Goal: Task Accomplishment & Management: Use online tool/utility

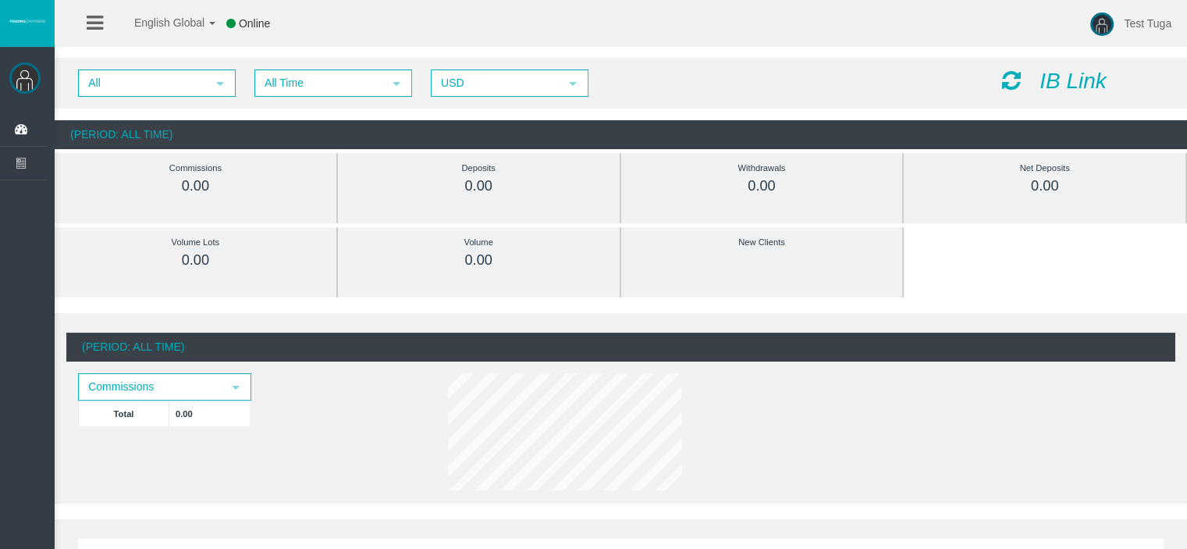
click at [1059, 80] on icon "IB Link" at bounding box center [1073, 81] width 67 height 24
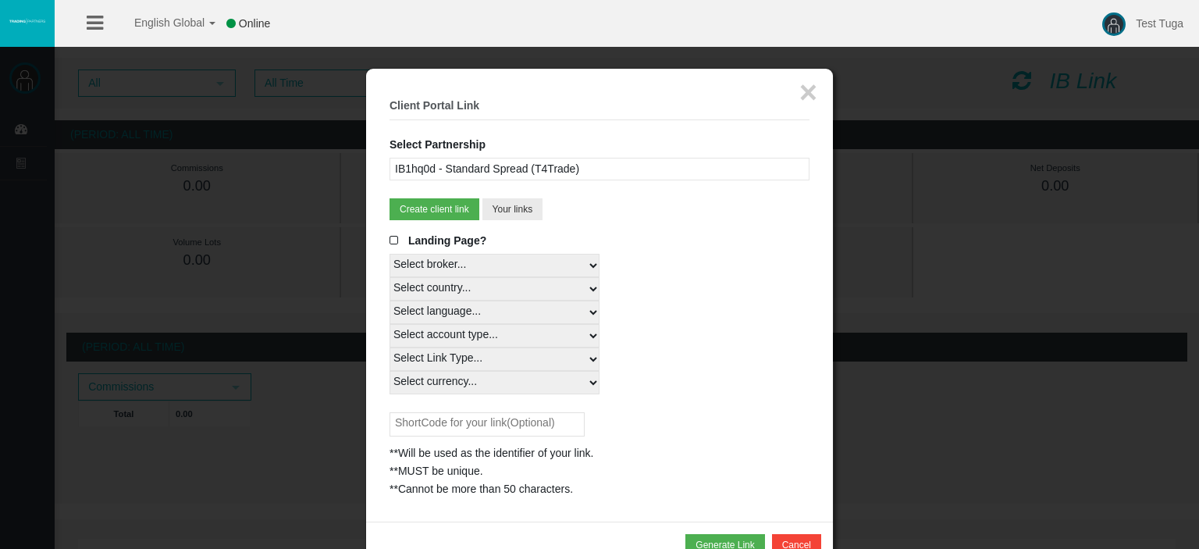
click at [393, 240] on span at bounding box center [397, 240] width 16 height 11
click at [0, 0] on input "Landing Page?" at bounding box center [0, 0] width 0 height 0
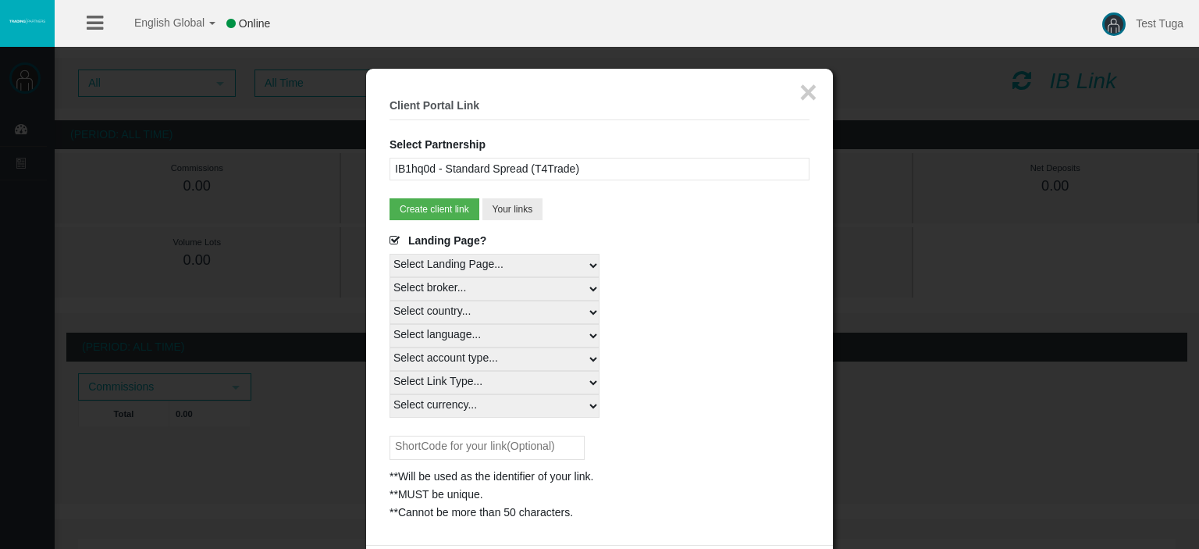
click at [592, 260] on select "Select Landing Page..." at bounding box center [494, 265] width 210 height 23
click at [389, 254] on select "Select Landing Page..." at bounding box center [494, 265] width 210 height 23
click at [493, 293] on select "Select broker... T4Trade" at bounding box center [494, 288] width 210 height 23
click at [389, 277] on select "Select broker... T4Trade" at bounding box center [494, 288] width 210 height 23
click at [549, 308] on select "Select country... Rest of the World" at bounding box center [494, 312] width 210 height 23
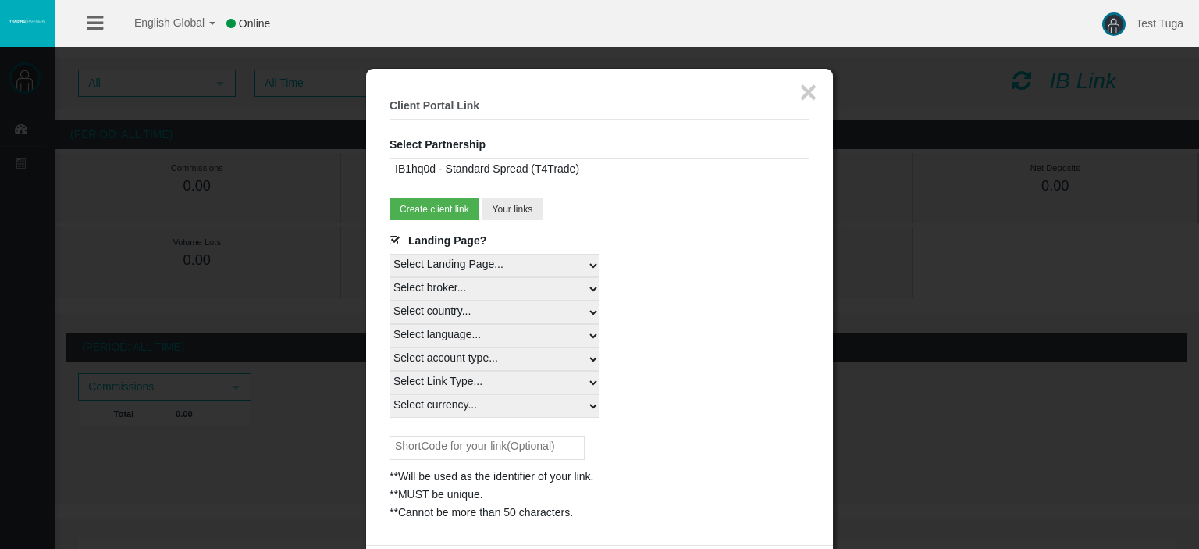
select select
click at [389, 301] on select "Select country... Rest of the World" at bounding box center [494, 312] width 210 height 23
click at [596, 339] on select "Select language... English Japanese Chinese Portuguese Spanish Czech German Fre…" at bounding box center [494, 335] width 210 height 23
select select
click at [389, 324] on select "Select language... English Japanese Chinese Portuguese Spanish Czech German Fre…" at bounding box center [494, 335] width 210 height 23
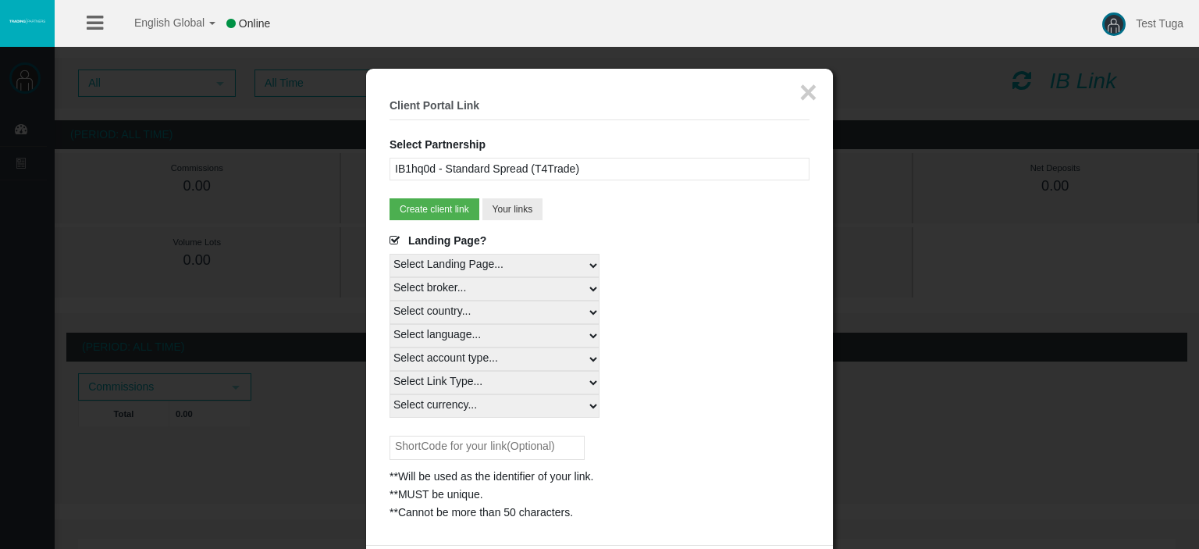
click at [507, 360] on select "Select account type... All Platforms MT4 LiveFixedSpreadAccount MT4 LiveFloatin…" at bounding box center [494, 358] width 210 height 23
select select
click at [389, 347] on select "Select account type... All Platforms MT4 LiveFixedSpreadAccount MT4 LiveFloatin…" at bounding box center [494, 358] width 210 height 23
click at [571, 380] on select "Select Link Type... Real" at bounding box center [494, 382] width 210 height 23
select select "Real"
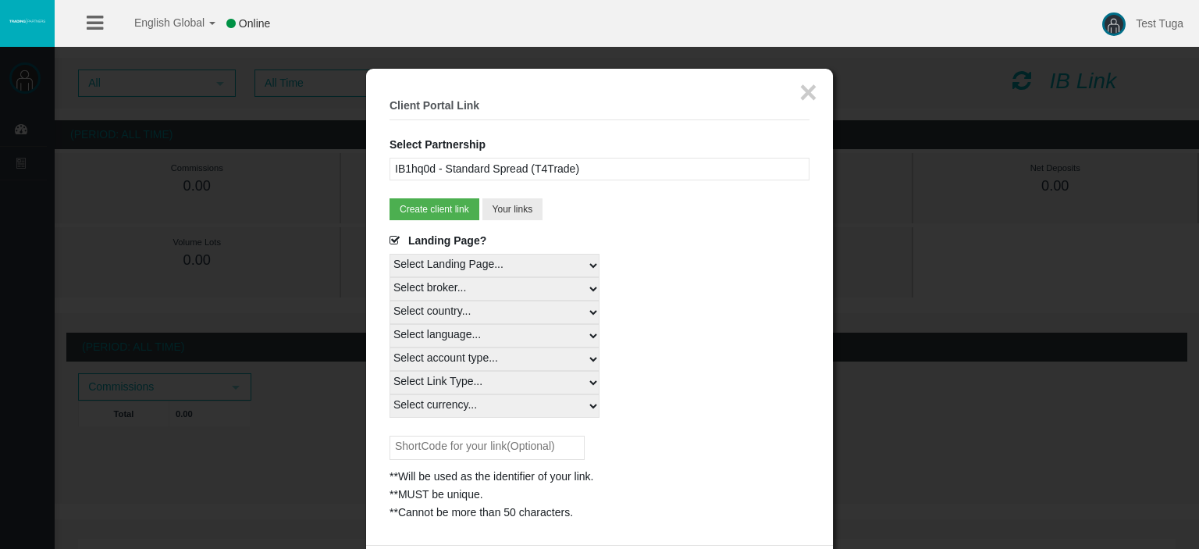
click at [389, 371] on select "Select Link Type... Real" at bounding box center [494, 382] width 210 height 23
click at [545, 406] on select "Select currency... All Currencies" at bounding box center [494, 405] width 210 height 23
select select "All Currencies"
click at [389, 394] on select "Select currency... All Currencies" at bounding box center [494, 405] width 210 height 23
